Goal: Leave review/rating

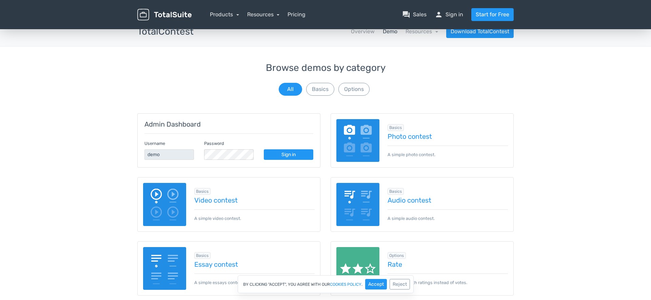
scroll to position [12, 0]
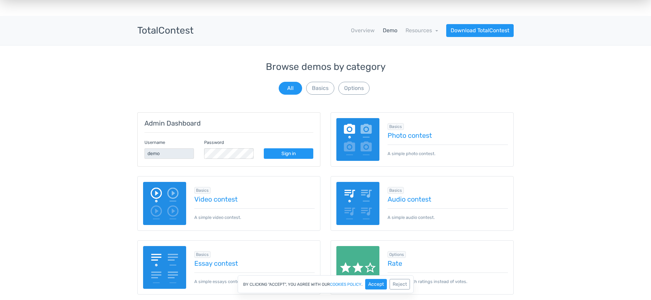
click at [360, 131] on img at bounding box center [357, 139] width 43 height 43
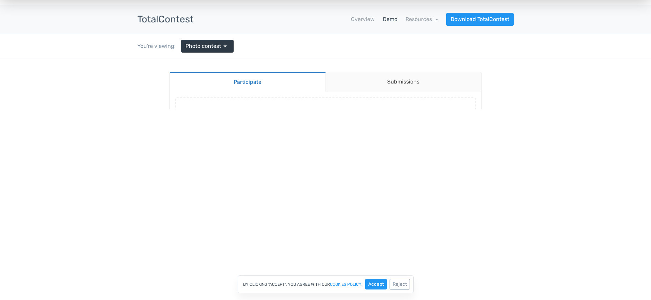
scroll to position [23, 0]
click at [377, 286] on button "Accept" at bounding box center [376, 284] width 22 height 11
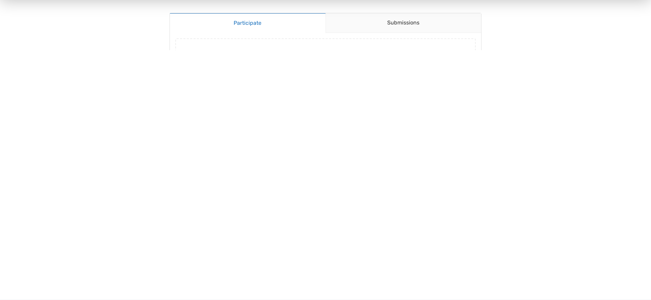
scroll to position [86, 0]
click at [299, 59] on div at bounding box center [325, 145] width 651 height 300
click at [365, 18] on link "Submissions" at bounding box center [403, 19] width 156 height 20
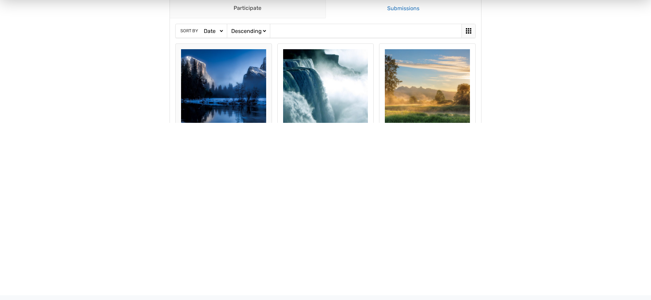
scroll to position [0, 0]
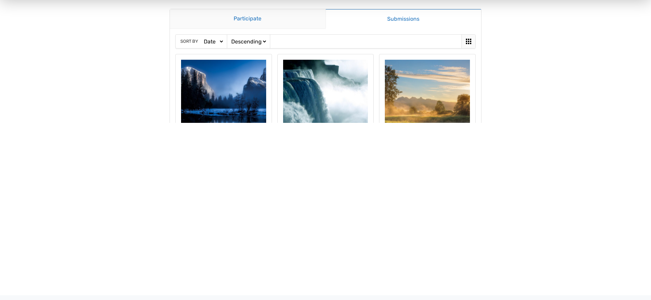
click at [241, 24] on link "Participate" at bounding box center [248, 19] width 156 height 20
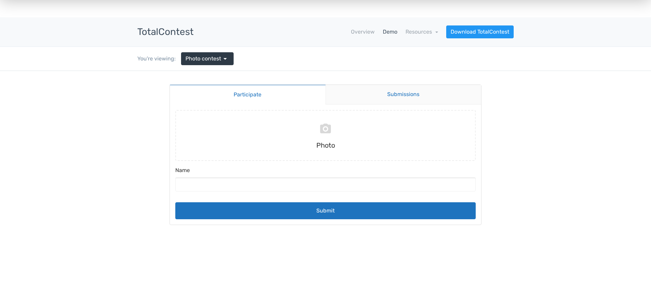
scroll to position [8, 0]
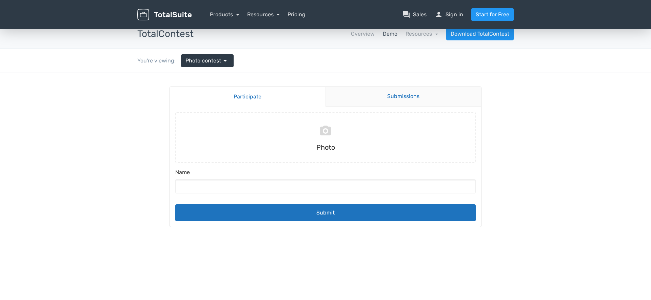
click at [370, 98] on link "Submissions" at bounding box center [403, 97] width 156 height 20
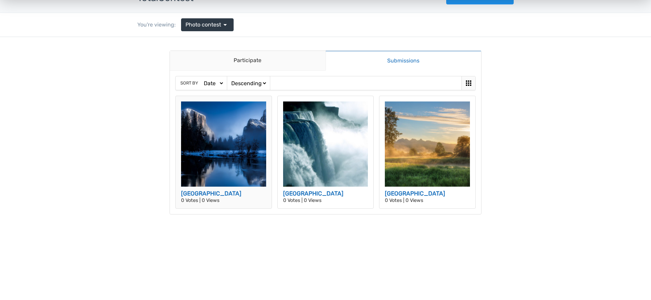
scroll to position [47, 0]
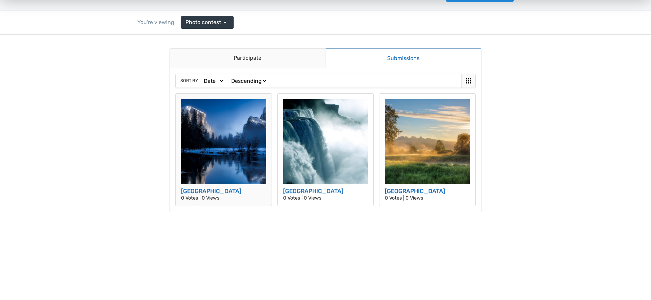
click at [219, 162] on img at bounding box center [223, 141] width 85 height 85
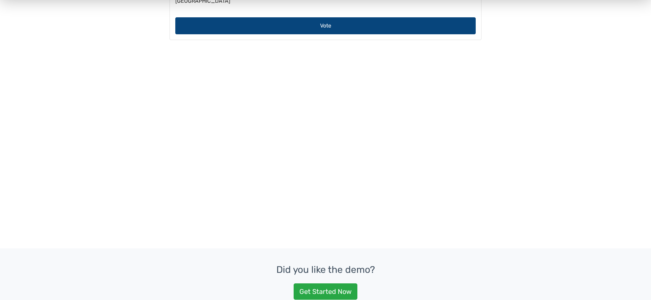
scroll to position [134, 0]
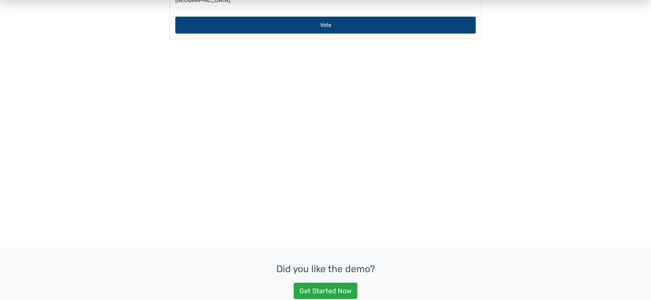
click at [327, 34] on button "Vote" at bounding box center [325, 25] width 300 height 17
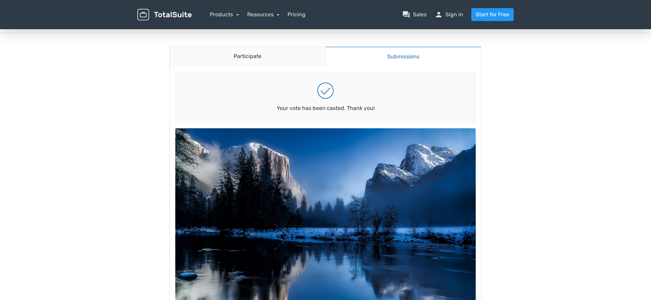
scroll to position [44, 0]
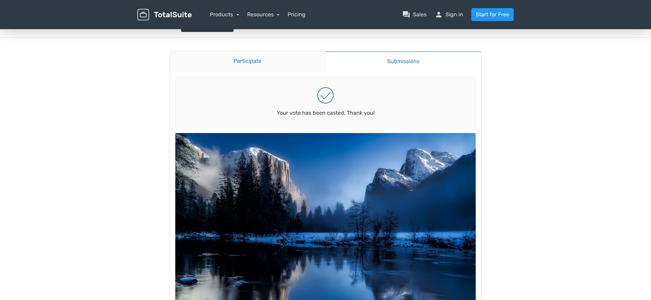
click at [279, 62] on link "Participate" at bounding box center [248, 62] width 156 height 20
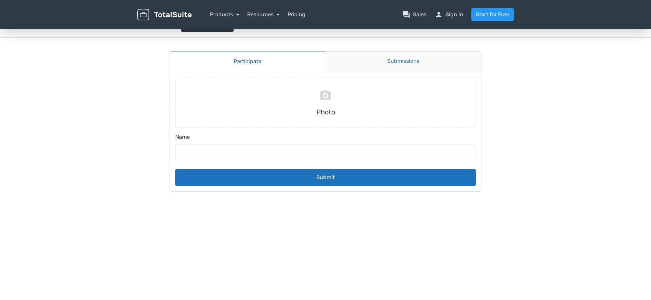
click at [353, 59] on link "Submissions" at bounding box center [403, 62] width 156 height 20
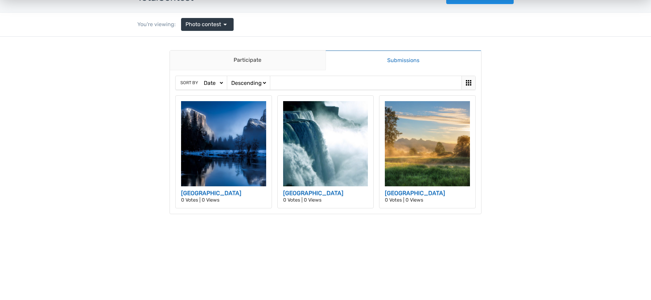
scroll to position [11, 0]
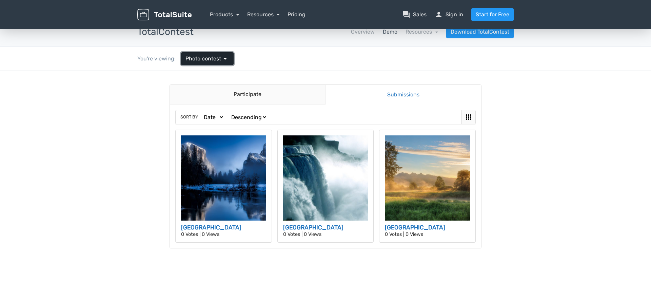
click at [201, 58] on span "Photo contest" at bounding box center [203, 59] width 36 height 8
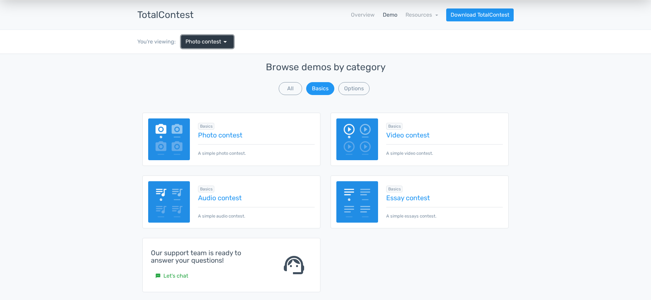
scroll to position [27, 0]
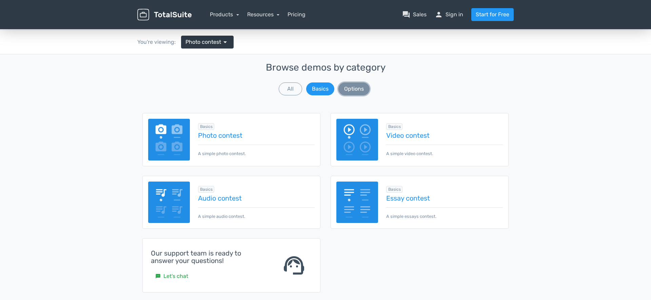
click at [353, 90] on button "Options" at bounding box center [353, 88] width 31 height 13
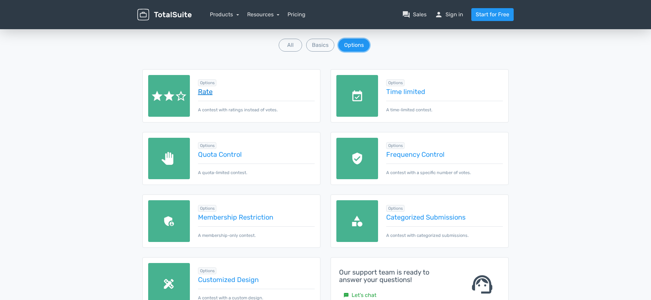
scroll to position [70, 0]
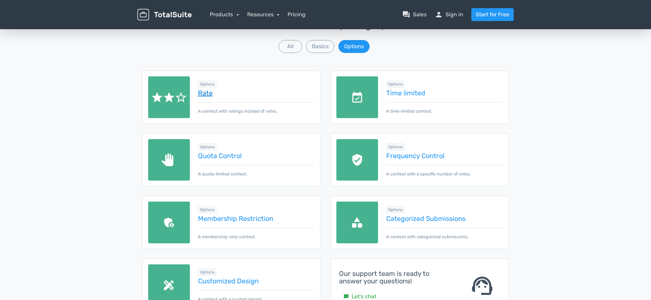
click at [254, 95] on link "Rate" at bounding box center [256, 92] width 117 height 7
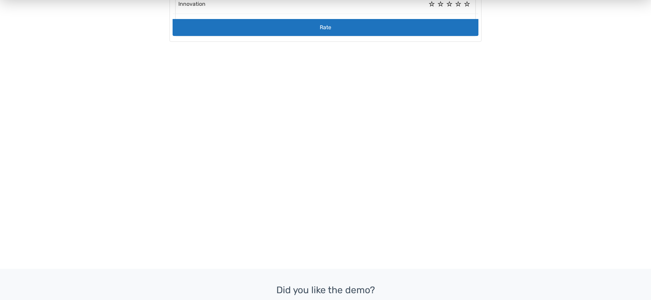
scroll to position [221, 0]
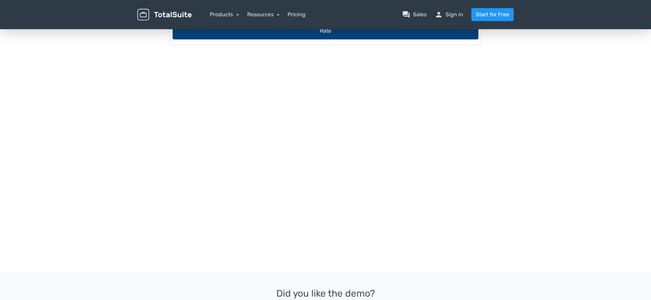
click at [337, 39] on button "Rate" at bounding box center [326, 30] width 306 height 17
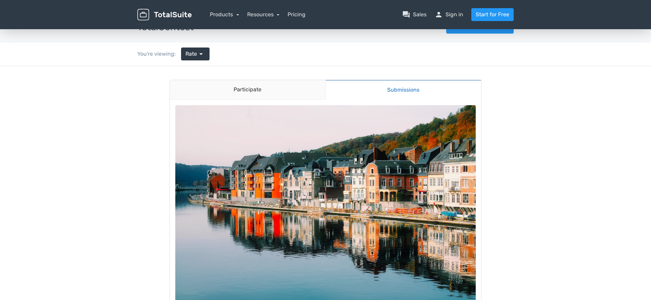
scroll to position [0, 0]
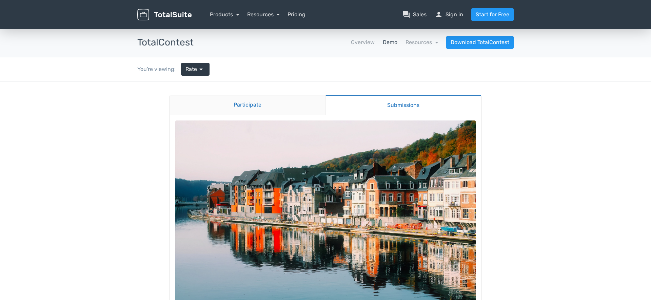
click at [264, 106] on link "Participate" at bounding box center [248, 105] width 156 height 20
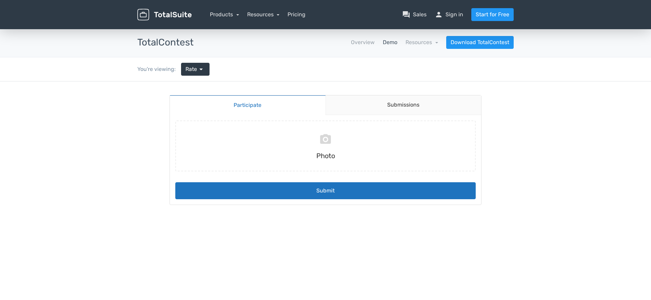
scroll to position [6, 0]
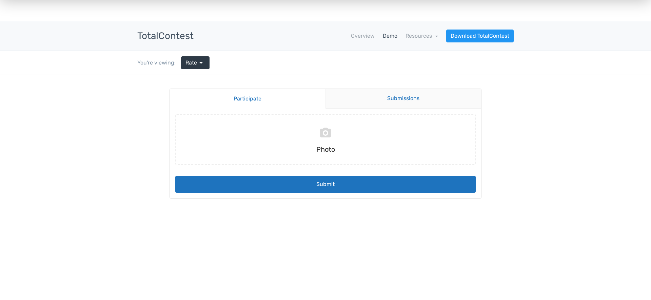
click at [397, 91] on link "Submissions" at bounding box center [403, 99] width 156 height 20
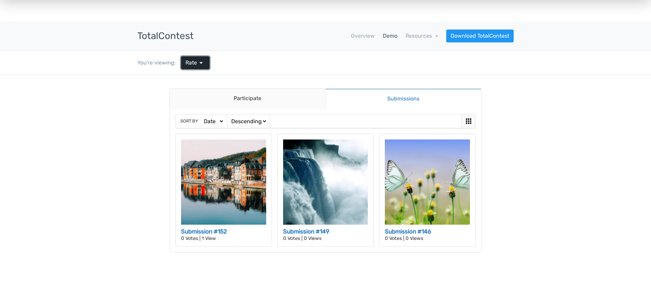
click at [194, 59] on span "Rate" at bounding box center [191, 63] width 12 height 8
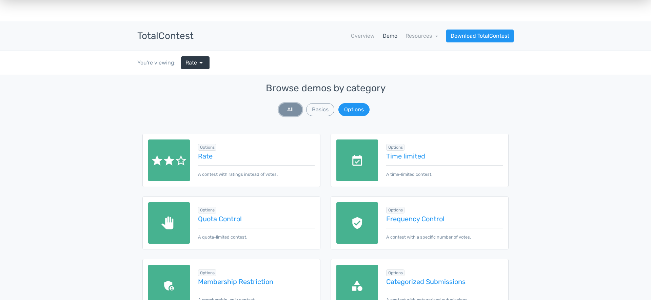
click at [287, 108] on button "All" at bounding box center [290, 109] width 23 height 13
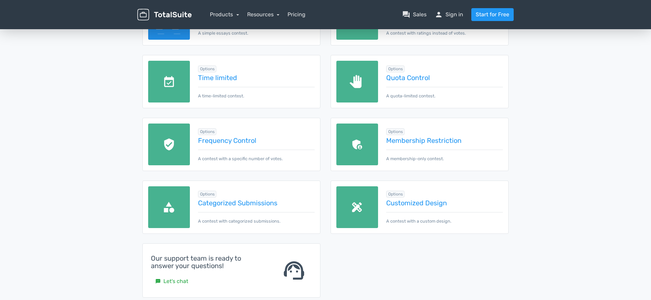
scroll to position [272, 0]
